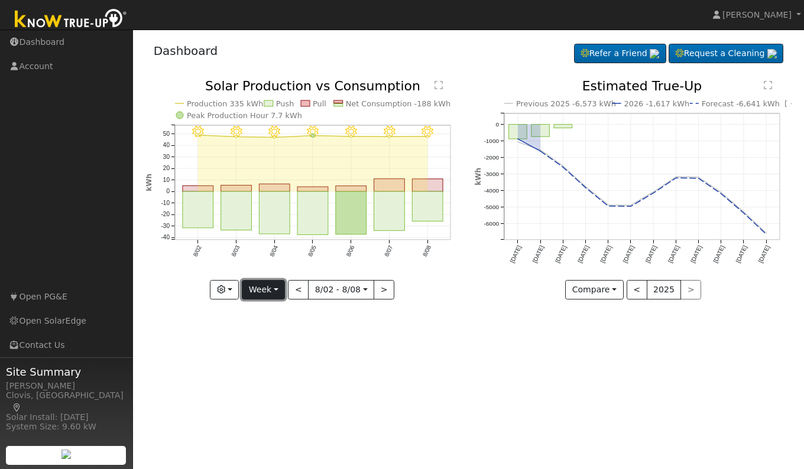
click at [262, 291] on button "Week" at bounding box center [263, 290] width 43 height 20
click at [263, 318] on link "Day" at bounding box center [283, 314] width 82 height 17
type input "[DATE]"
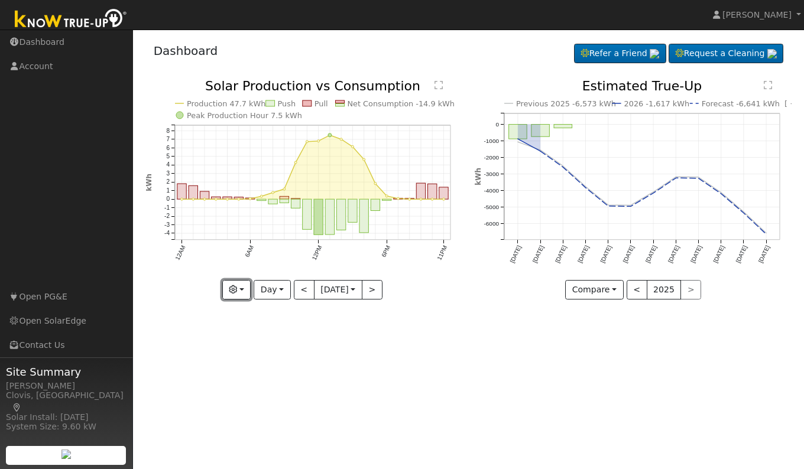
click at [235, 295] on button "button" at bounding box center [236, 290] width 29 height 20
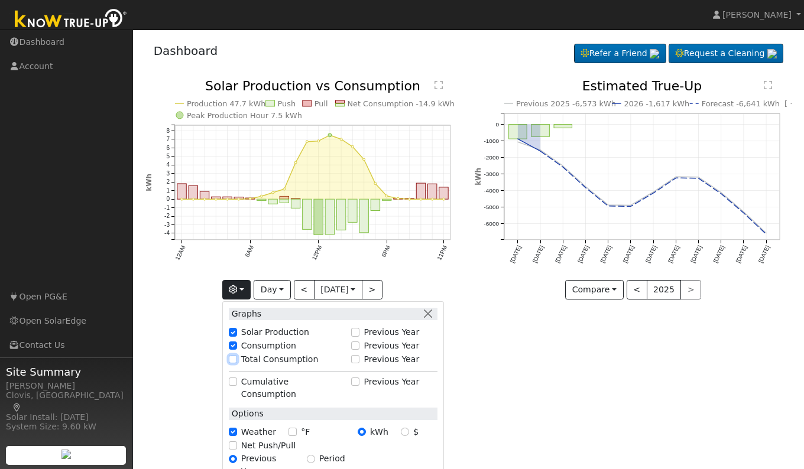
click at [235, 357] on input "Total Consumption" at bounding box center [233, 359] width 8 height 8
checkbox input "true"
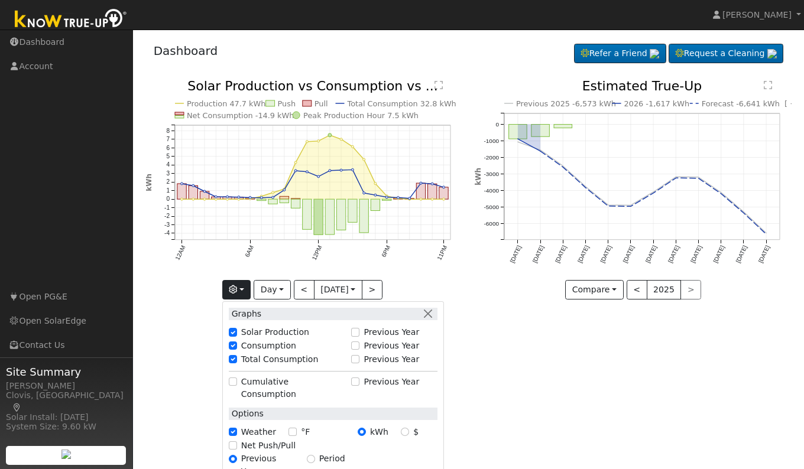
click at [529, 393] on div "User Profile First name Last name Email Email Notifications No Emails No Emails…" at bounding box center [468, 250] width 671 height 440
